Goal: Information Seeking & Learning: Find specific fact

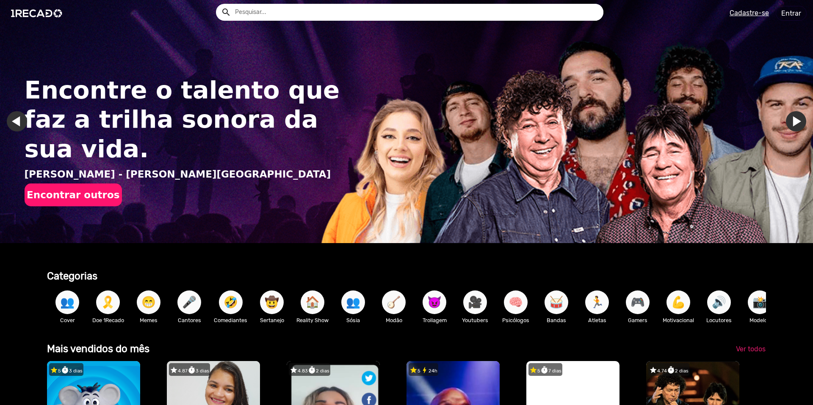
click at [193, 305] on span "🎤" at bounding box center [189, 303] width 14 height 24
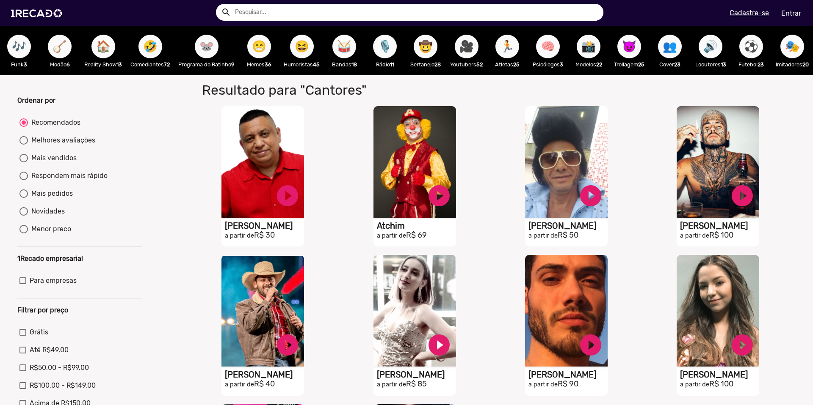
scroll to position [0, 915]
click at [666, 44] on span "👥" at bounding box center [669, 47] width 14 height 24
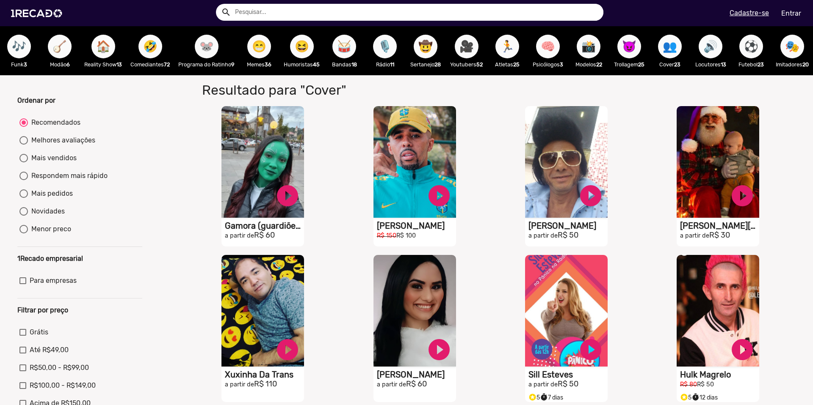
click at [709, 48] on span "🔊" at bounding box center [710, 47] width 14 height 24
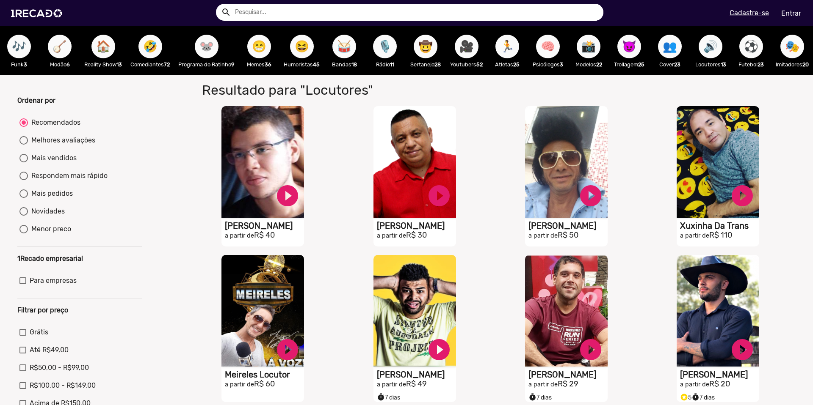
click at [338, 13] on input "text" at bounding box center [416, 12] width 375 height 17
type input "[PERSON_NAME]"
click at [218, 4] on button "search" at bounding box center [225, 11] width 15 height 15
